Goal: Transaction & Acquisition: Book appointment/travel/reservation

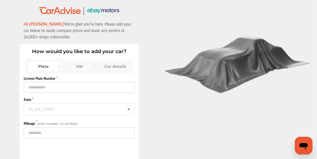
click at [81, 65] on div "VIN" at bounding box center [79, 66] width 30 height 9
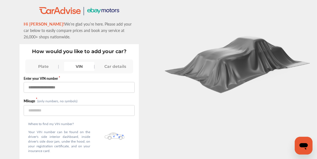
click at [71, 86] on input "text" at bounding box center [79, 87] width 111 height 11
click at [75, 87] on input "text" at bounding box center [79, 87] width 111 height 11
click at [43, 67] on div "Plate" at bounding box center [43, 66] width 30 height 9
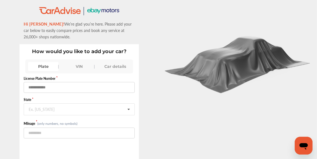
click at [48, 86] on input "text" at bounding box center [79, 87] width 111 height 11
type input "*******"
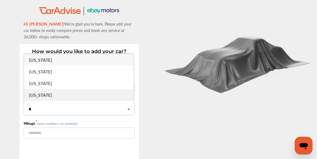
type input "*"
click at [51, 92] on span "[US_STATE]" at bounding box center [40, 95] width 23 height 6
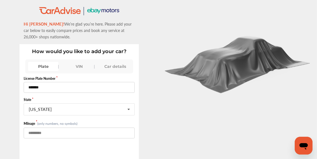
click at [61, 132] on input "number" at bounding box center [79, 133] width 111 height 11
type input "****"
click at [115, 67] on div "Car details" at bounding box center [115, 66] width 30 height 9
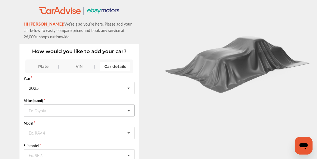
click at [131, 109] on icon at bounding box center [128, 111] width 9 height 12
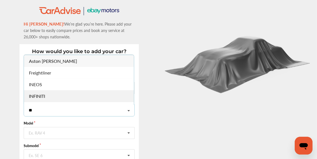
type input "**"
click at [45, 96] on span "INFINITI" at bounding box center [37, 96] width 16 height 6
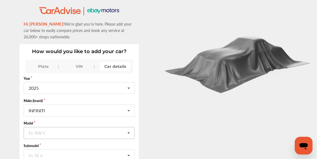
click at [131, 131] on icon at bounding box center [128, 133] width 9 height 12
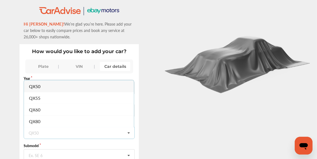
click at [131, 132] on icon at bounding box center [128, 133] width 9 height 12
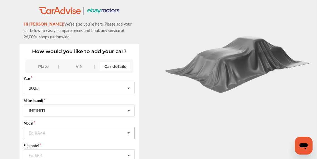
click at [76, 129] on input "text" at bounding box center [79, 132] width 110 height 11
click at [137, 77] on div "How would you like to add your car? Plate VIN Car details Year [DATE] 2026 2025…" at bounding box center [78, 136] width 119 height 184
click at [130, 86] on icon at bounding box center [128, 88] width 9 height 12
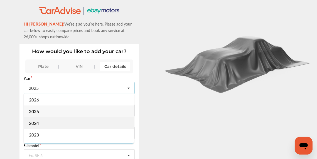
click at [42, 120] on div "2024" at bounding box center [79, 123] width 110 height 12
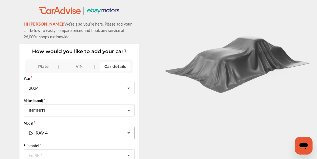
click at [130, 132] on icon at bounding box center [128, 133] width 9 height 12
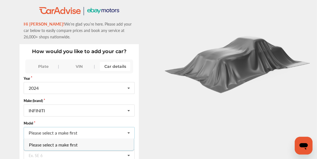
click at [130, 132] on icon at bounding box center [128, 133] width 9 height 12
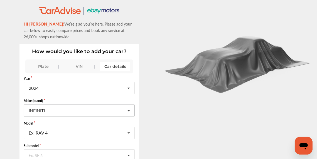
click at [132, 110] on icon at bounding box center [128, 111] width 9 height 12
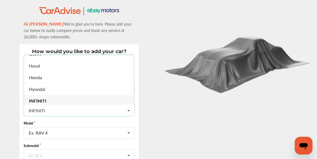
click at [61, 98] on div "INFINITI" at bounding box center [79, 101] width 110 height 12
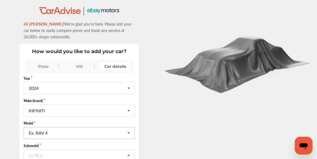
click at [131, 131] on icon at bounding box center [128, 133] width 9 height 12
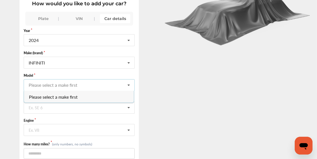
scroll to position [56, 0]
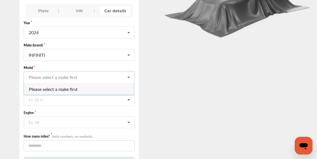
click at [63, 76] on input "text" at bounding box center [79, 77] width 110 height 11
click at [132, 78] on icon at bounding box center [128, 78] width 9 height 12
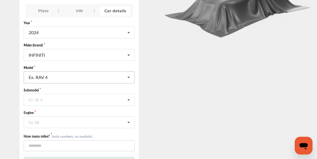
click at [78, 76] on input "text" at bounding box center [79, 77] width 110 height 11
click at [130, 55] on icon at bounding box center [128, 55] width 9 height 12
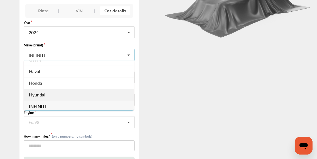
click at [46, 91] on span "Hyundai" at bounding box center [37, 94] width 16 height 6
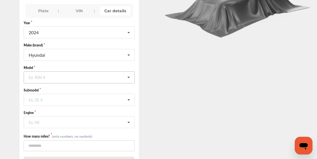
click at [132, 76] on icon at bounding box center [128, 78] width 9 height 12
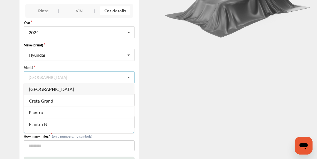
click at [132, 76] on icon at bounding box center [128, 78] width 9 height 12
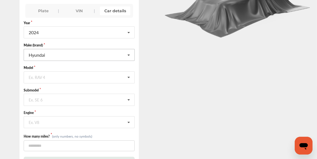
click at [130, 53] on icon at bounding box center [128, 55] width 9 height 12
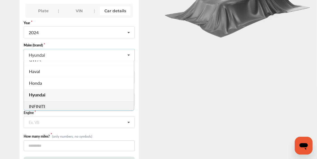
click at [61, 101] on div "INFINITI" at bounding box center [79, 107] width 110 height 12
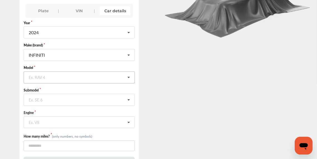
click at [131, 77] on icon at bounding box center [128, 78] width 9 height 12
click at [62, 90] on div "Q50" at bounding box center [79, 89] width 110 height 12
click at [131, 120] on icon at bounding box center [128, 122] width 9 height 12
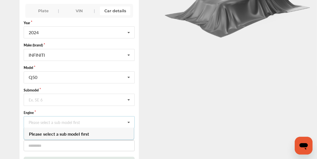
click at [131, 120] on icon at bounding box center [128, 122] width 9 height 12
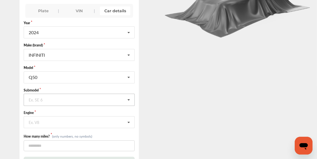
click at [129, 99] on icon at bounding box center [128, 100] width 9 height 12
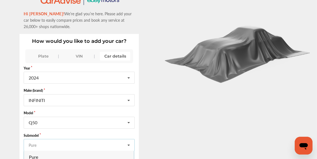
scroll to position [0, 0]
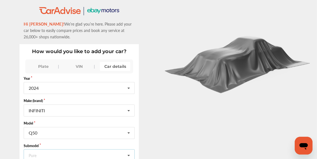
click at [80, 65] on div "VIN" at bounding box center [79, 66] width 30 height 9
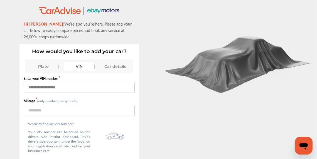
click at [63, 86] on input "text" at bounding box center [79, 87] width 111 height 11
type input "**********"
click at [44, 65] on div "Plate" at bounding box center [43, 66] width 30 height 9
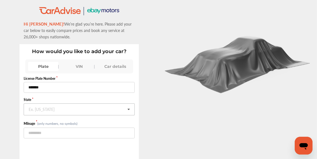
click at [54, 109] on input "text" at bounding box center [79, 109] width 110 height 11
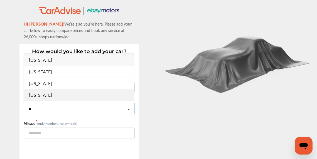
type input "*"
click at [45, 94] on span "[US_STATE]" at bounding box center [40, 95] width 23 height 6
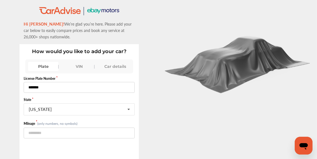
click at [37, 88] on input "*******" at bounding box center [79, 87] width 111 height 11
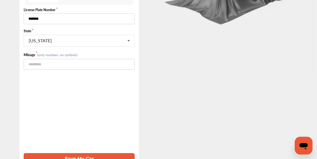
scroll to position [77, 0]
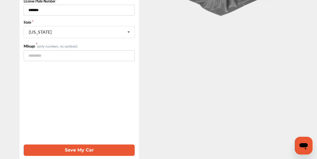
click at [85, 149] on button "Save My Car" at bounding box center [79, 150] width 111 height 11
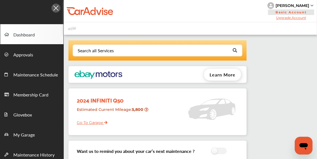
click at [93, 123] on link "Go To Garage" at bounding box center [90, 121] width 35 height 11
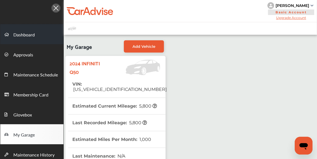
click at [23, 36] on span "Dashboard" at bounding box center [23, 34] width 21 height 7
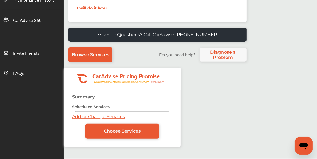
scroll to position [173, 0]
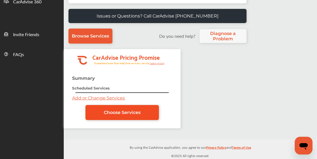
click at [117, 110] on span "Choose Services" at bounding box center [122, 112] width 37 height 5
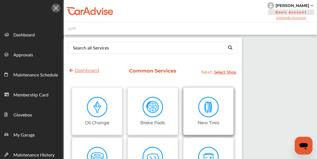
click at [206, 109] on img at bounding box center [208, 107] width 21 height 21
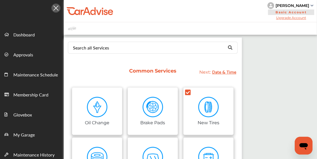
click at [222, 71] on span "Date & Time" at bounding box center [224, 72] width 24 height 8
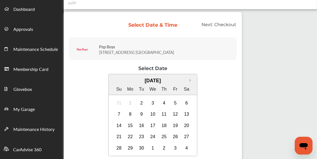
scroll to position [28, 0]
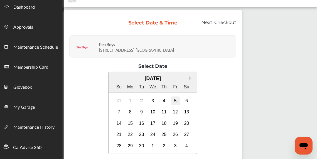
click at [175, 100] on div "5" at bounding box center [175, 100] width 9 height 9
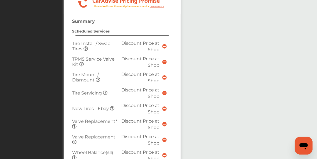
scroll to position [306, 0]
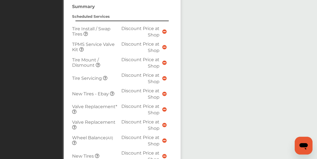
click at [97, 63] on icon at bounding box center [98, 65] width 4 height 4
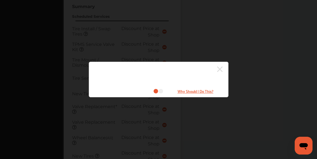
click at [220, 69] on icon at bounding box center [220, 69] width 6 height 6
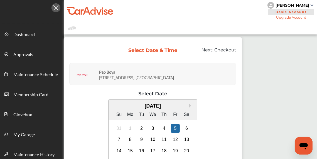
scroll to position [0, 0]
click at [186, 127] on div "6" at bounding box center [186, 128] width 9 height 9
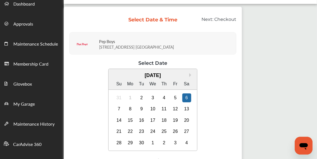
scroll to position [90, 0]
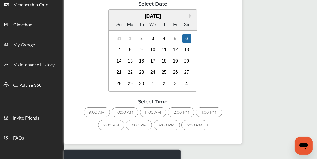
click at [152, 111] on div "11:00 AM" at bounding box center [153, 112] width 26 height 10
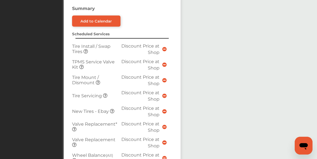
scroll to position [318, 0]
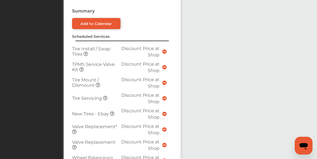
click at [163, 112] on icon at bounding box center [164, 114] width 4 height 4
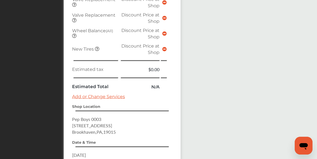
scroll to position [470, 0]
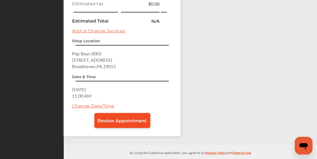
click at [127, 113] on link "Review Appointment" at bounding box center [122, 120] width 56 height 15
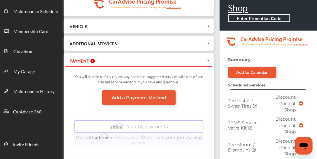
scroll to position [62, 0]
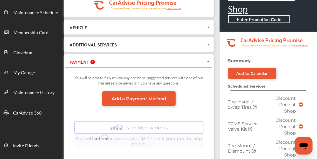
click at [209, 60] on icon at bounding box center [208, 62] width 4 height 6
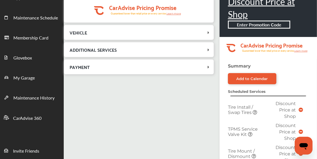
scroll to position [56, 0]
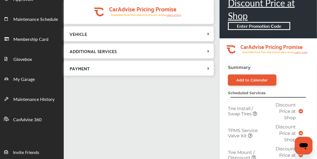
click at [208, 66] on icon at bounding box center [208, 68] width 6 height 4
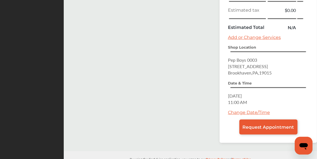
scroll to position [333, 0]
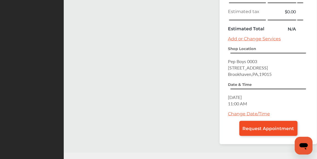
click at [265, 126] on span "Request Appointment" at bounding box center [267, 128] width 51 height 5
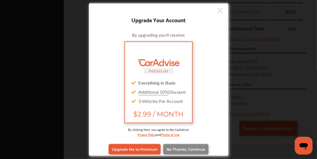
scroll to position [326, 0]
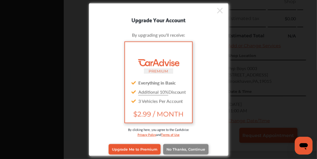
click at [183, 148] on span "No Thanks, Continue" at bounding box center [185, 149] width 39 height 4
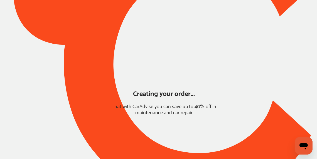
scroll to position [78, 0]
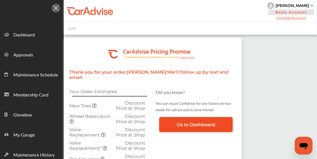
click at [195, 122] on span "Go to Dashboard" at bounding box center [196, 124] width 38 height 5
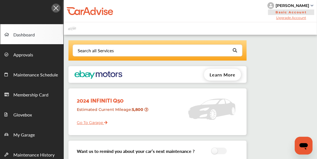
click at [221, 73] on span "Learn More" at bounding box center [222, 74] width 26 height 6
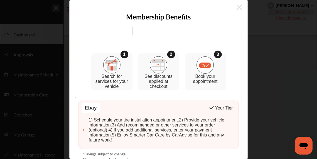
click at [236, 7] on icon at bounding box center [239, 7] width 6 height 9
